Goal: Task Accomplishment & Management: Manage account settings

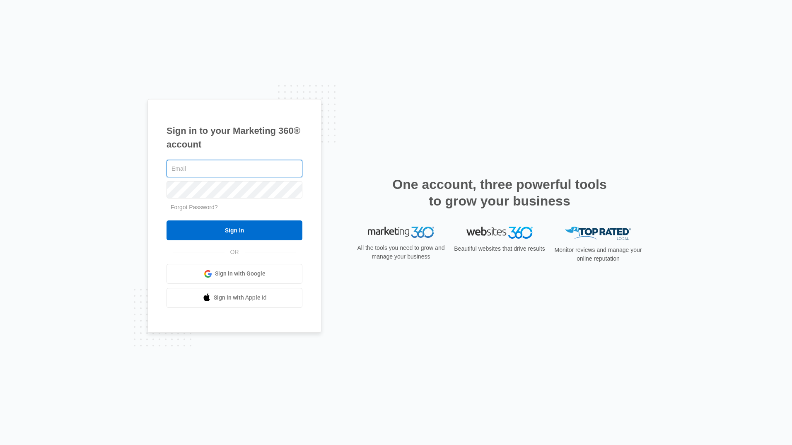
click at [209, 169] on input "text" at bounding box center [234, 168] width 136 height 17
type input "[EMAIL_ADDRESS][DOMAIN_NAME]"
click at [166, 220] on input "Sign In" at bounding box center [234, 230] width 136 height 20
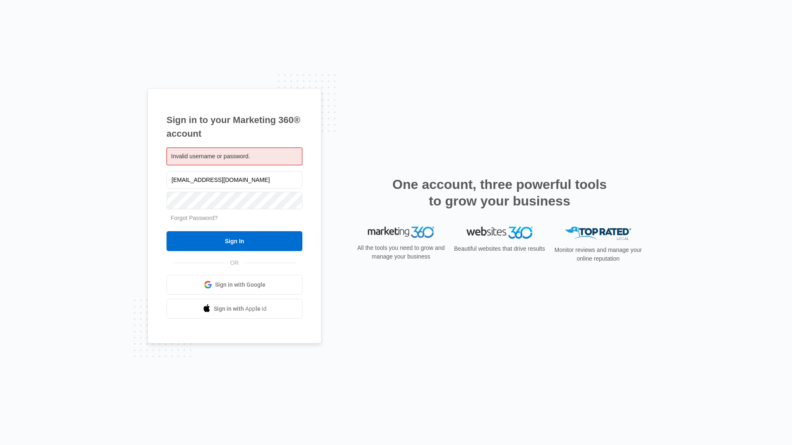
click at [212, 153] on span "Invalid username or password." at bounding box center [210, 156] width 79 height 7
click at [166, 231] on input "Sign In" at bounding box center [234, 241] width 136 height 20
drag, startPoint x: 294, startPoint y: 219, endPoint x: 310, endPoint y: 194, distance: 29.4
click at [308, 217] on div "Sign in to your Marketing 360® account Invalid username or password. photogaphy…" at bounding box center [234, 215] width 174 height 255
click at [166, 231] on input "Sign In" at bounding box center [234, 241] width 136 height 20
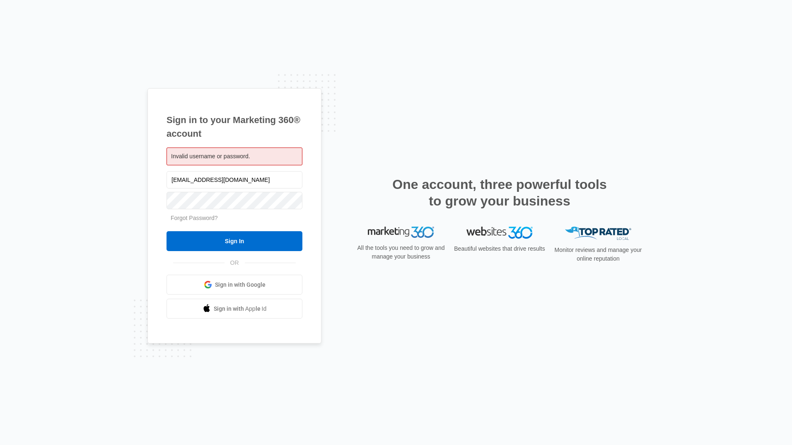
drag, startPoint x: 265, startPoint y: 182, endPoint x: 137, endPoint y: 192, distance: 128.7
click at [137, 192] on div "Sign in to your Marketing 360® account Invalid username or password. photogaphy…" at bounding box center [396, 222] width 792 height 445
type input "photographybymtw@yahoo.com"
click at [166, 231] on input "Sign In" at bounding box center [234, 241] width 136 height 20
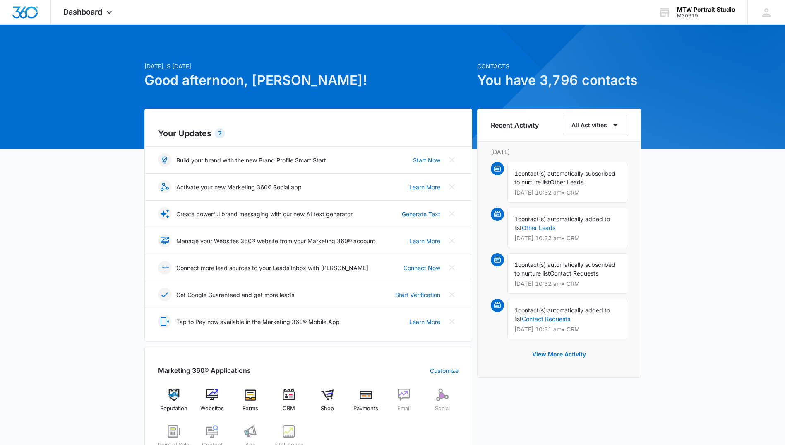
click at [80, 304] on div "[DATE] is [DATE] Good afternoon, [PERSON_NAME]! Contacts You have 3,796 contact…" at bounding box center [392, 385] width 785 height 701
click at [108, 15] on icon at bounding box center [109, 15] width 10 height 10
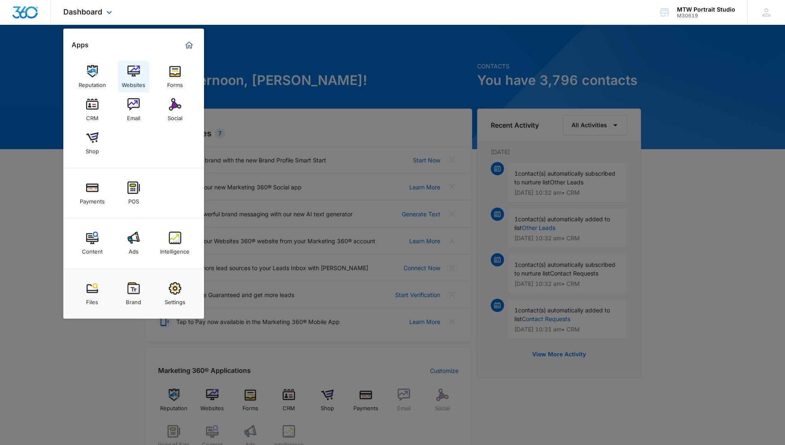
click at [128, 69] on img at bounding box center [134, 71] width 12 height 12
